Goal: Task Accomplishment & Management: Manage account settings

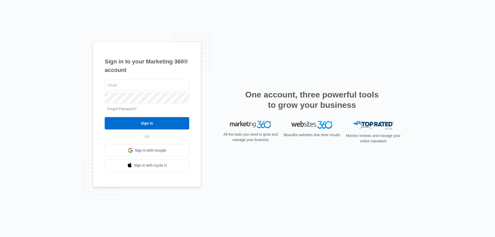
click at [116, 107] on link "Forgot Password?" at bounding box center [121, 109] width 29 height 4
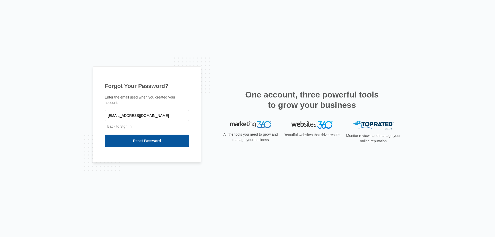
type input "sales@signsinsymbols.com"
click at [140, 135] on input "Reset Password" at bounding box center [147, 140] width 84 height 12
